Goal: Information Seeking & Learning: Learn about a topic

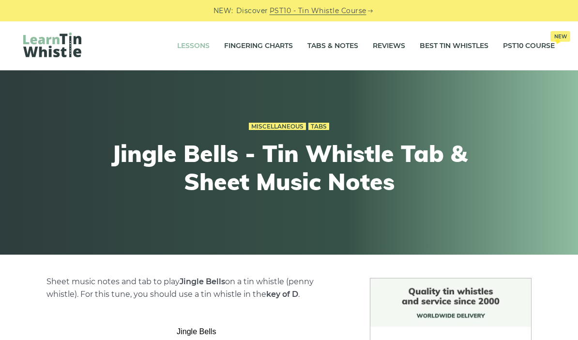
click at [195, 45] on link "Lessons" at bounding box center [193, 46] width 32 height 24
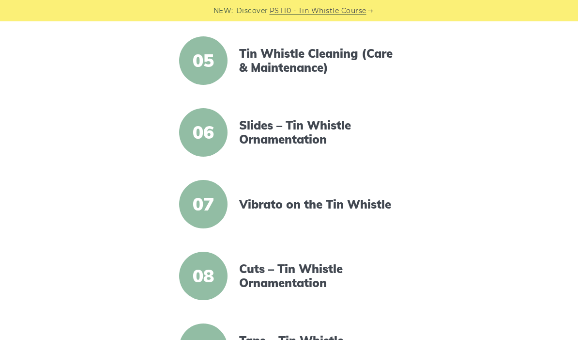
scroll to position [530, 0]
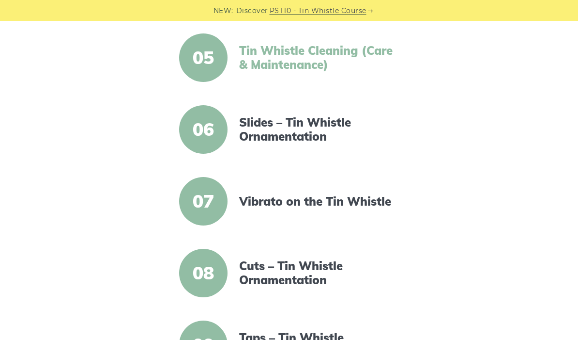
click at [273, 65] on link "Tin Whistle Cleaning (Care & Maintenance)" at bounding box center [320, 58] width 162 height 28
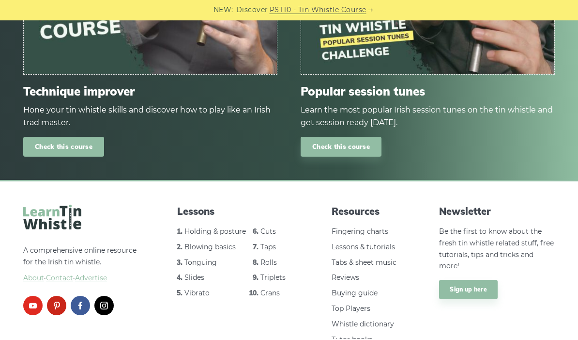
scroll to position [2248, 0]
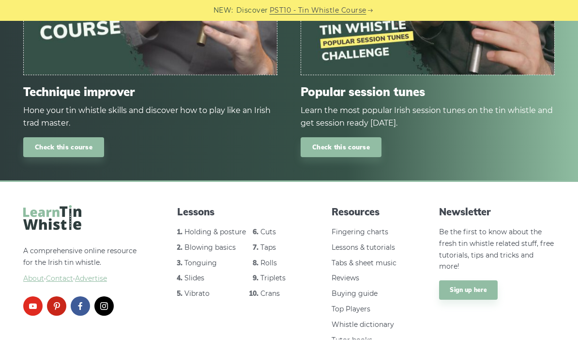
click at [82, 296] on link "facebook" at bounding box center [80, 305] width 19 height 19
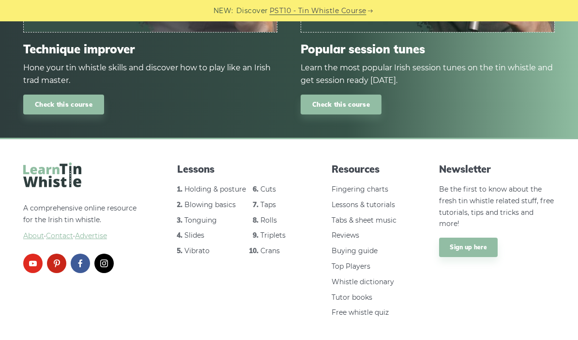
click at [31, 253] on link "youtube" at bounding box center [32, 262] width 19 height 19
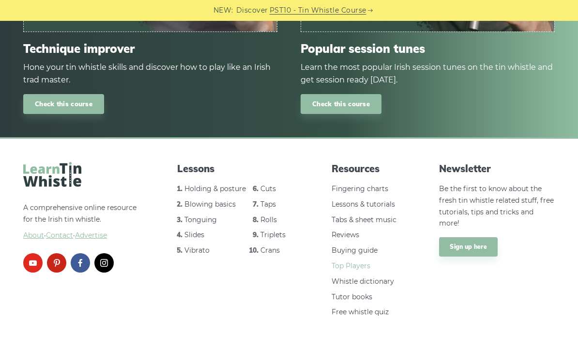
click at [348, 262] on link "Top Players" at bounding box center [351, 266] width 39 height 9
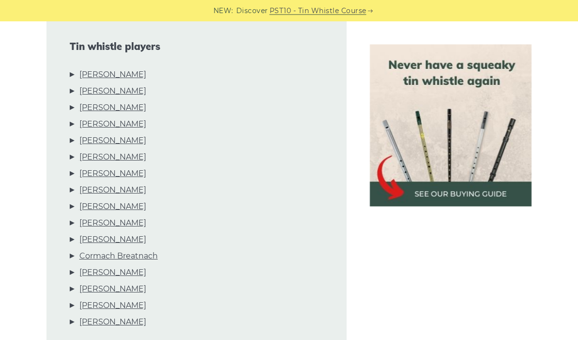
scroll to position [458, 0]
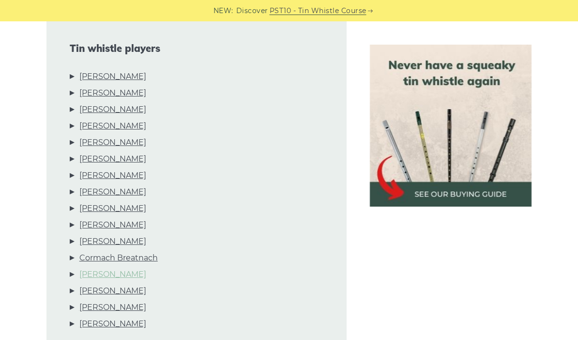
click at [96, 274] on link "Colin Farrell" at bounding box center [112, 274] width 67 height 13
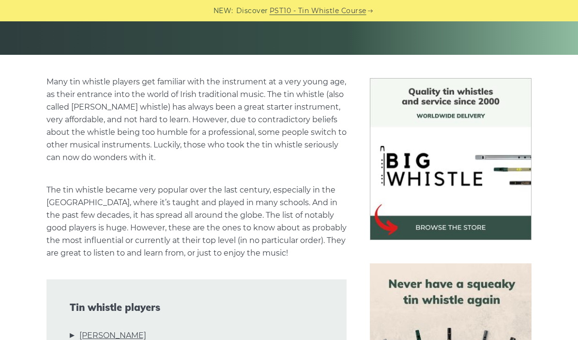
scroll to position [0, 0]
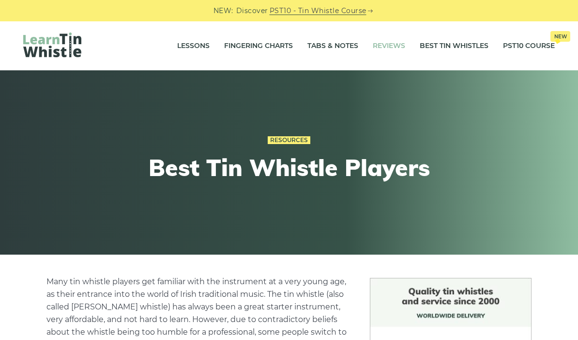
click at [383, 46] on link "Reviews" at bounding box center [389, 46] width 32 height 24
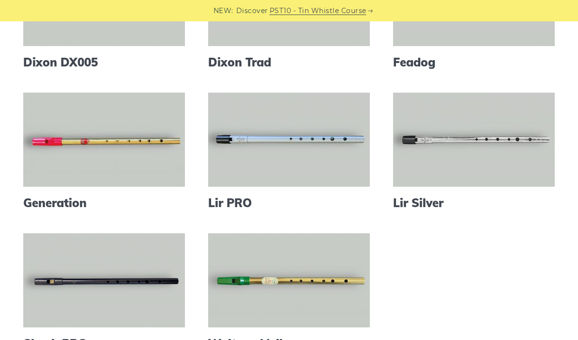
scroll to position [325, 0]
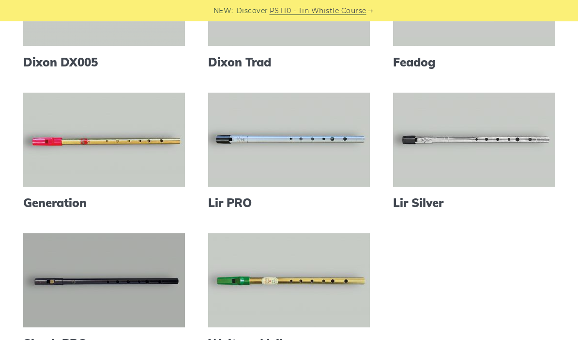
click at [50, 271] on link at bounding box center [104, 280] width 162 height 94
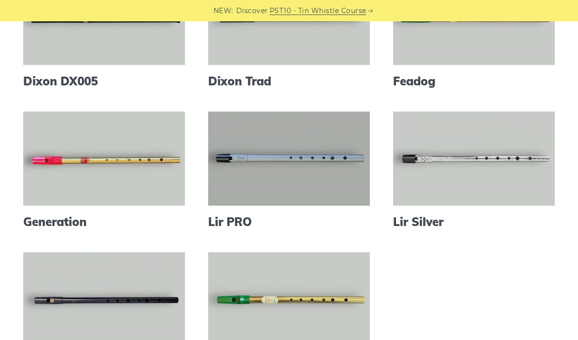
scroll to position [305, 0]
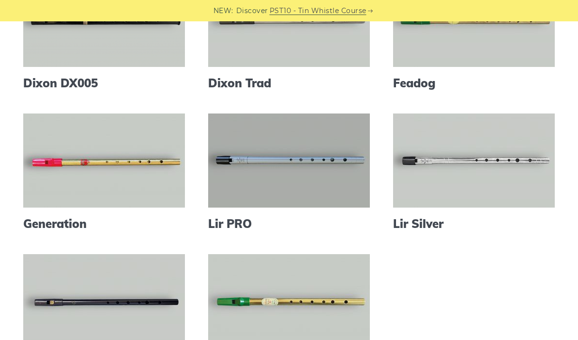
click at [315, 162] on link at bounding box center [289, 160] width 162 height 94
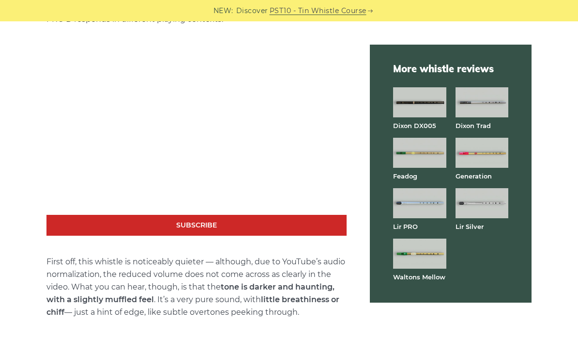
scroll to position [1701, 0]
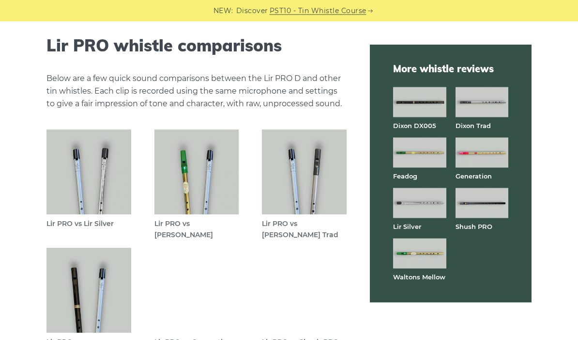
scroll to position [2750, 0]
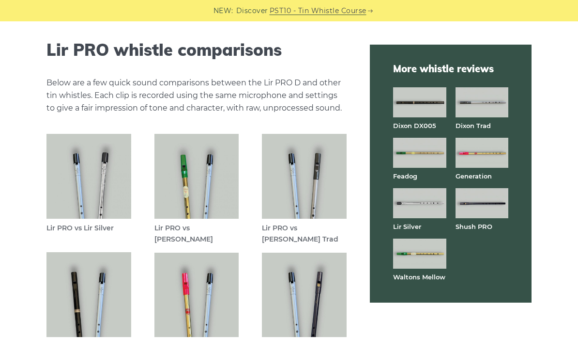
click at [411, 152] on img at bounding box center [419, 153] width 53 height 30
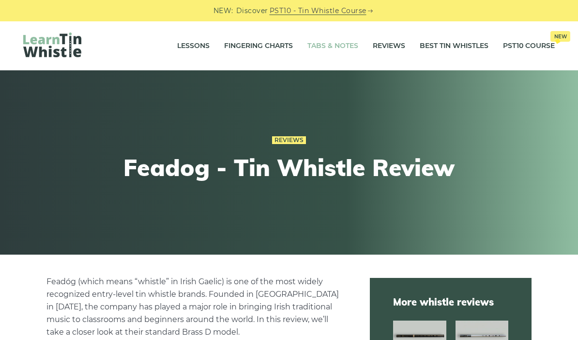
click at [337, 46] on link "Tabs & Notes" at bounding box center [333, 46] width 51 height 24
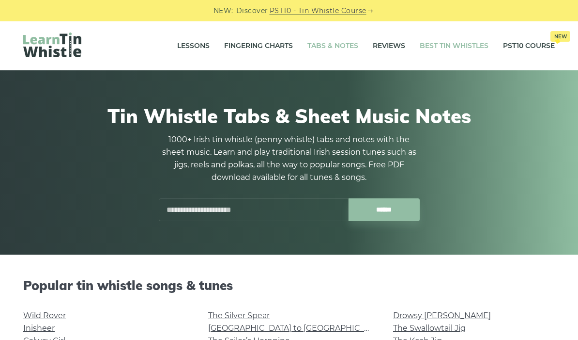
click at [467, 45] on link "Best Tin Whistles" at bounding box center [454, 46] width 69 height 24
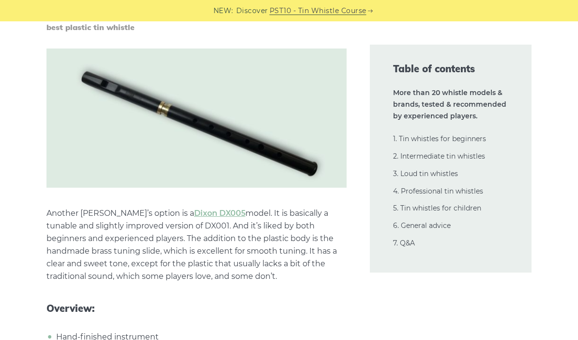
scroll to position [5709, 0]
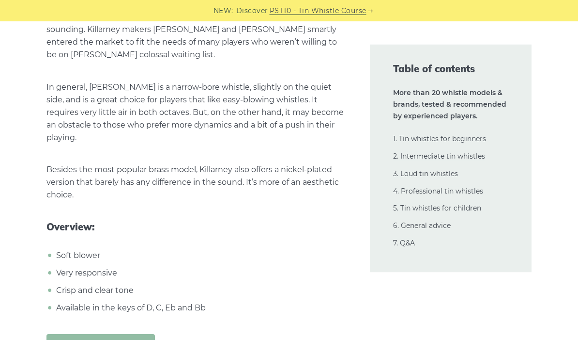
scroll to position [6394, 0]
click at [122, 334] on link "Get Killarney whistle" at bounding box center [101, 345] width 109 height 23
